Goal: Task Accomplishment & Management: Manage account settings

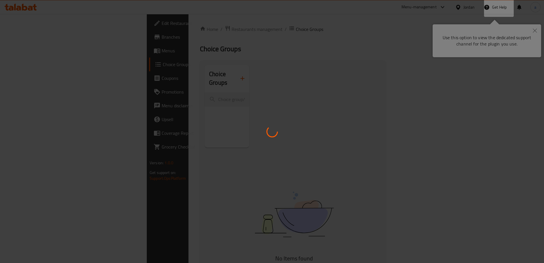
click at [532, 28] on div at bounding box center [272, 131] width 544 height 263
drag, startPoint x: 538, startPoint y: 28, endPoint x: 536, endPoint y: 29, distance: 3.0
click at [538, 29] on div at bounding box center [272, 131] width 544 height 263
click at [536, 29] on div at bounding box center [272, 131] width 544 height 263
click at [525, 33] on div at bounding box center [272, 131] width 544 height 263
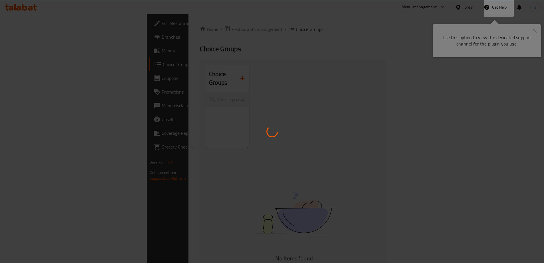
click at [525, 33] on div at bounding box center [272, 131] width 544 height 263
click at [530, 32] on div at bounding box center [272, 131] width 544 height 263
click at [536, 32] on div at bounding box center [272, 131] width 544 height 263
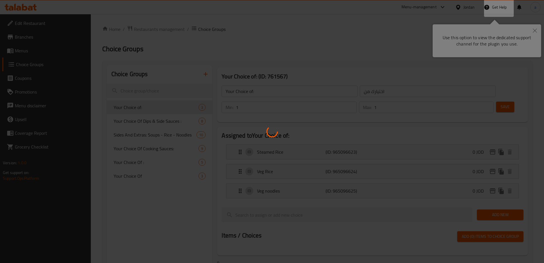
click at [536, 30] on div at bounding box center [272, 131] width 544 height 263
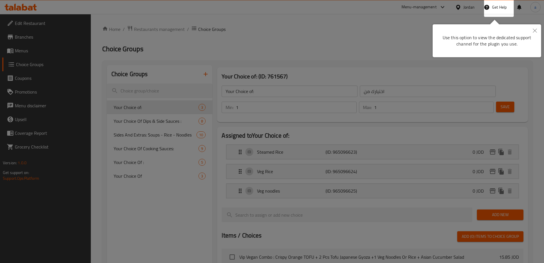
click at [536, 29] on body "​ Menu-management Jordan Get Help a Edit Restaurant Branches Menus Choice Group…" at bounding box center [272, 138] width 544 height 249
click at [537, 29] on button "Close" at bounding box center [535, 30] width 13 height 13
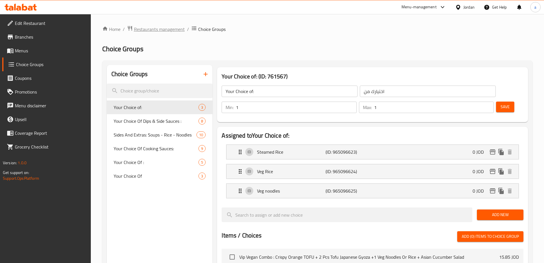
click at [165, 31] on span "Restaurants management" at bounding box center [159, 29] width 51 height 7
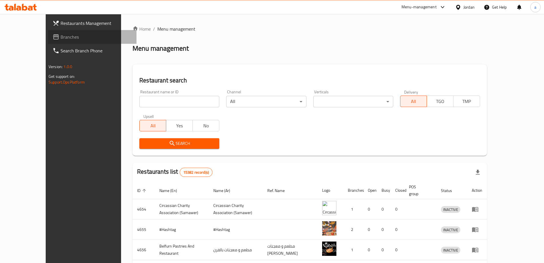
click at [61, 38] on span "Branches" at bounding box center [96, 36] width 71 height 7
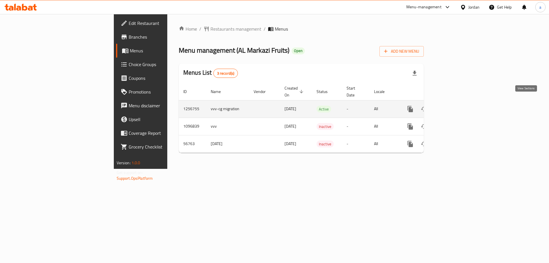
click at [455, 105] on icon "enhanced table" at bounding box center [451, 108] width 7 height 7
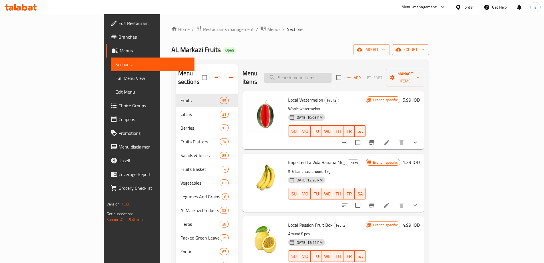
click at [332, 73] on input "search" at bounding box center [297, 78] width 67 height 10
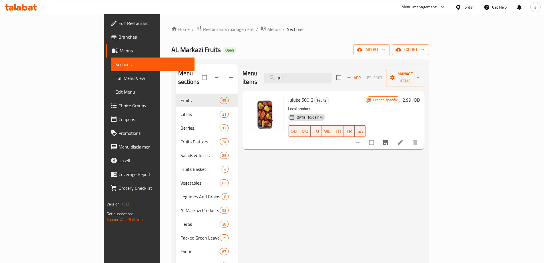
type input "juj"
